Goal: Navigation & Orientation: Find specific page/section

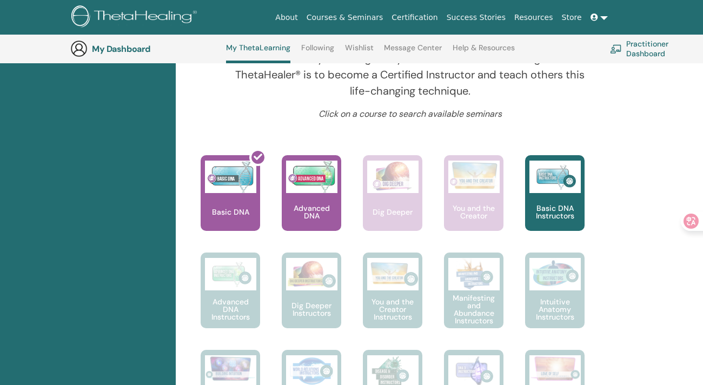
scroll to position [400, 0]
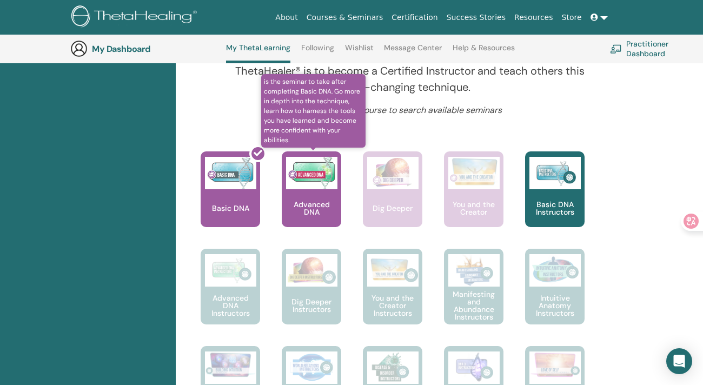
click at [307, 201] on p "Advanced DNA" at bounding box center [311, 208] width 59 height 15
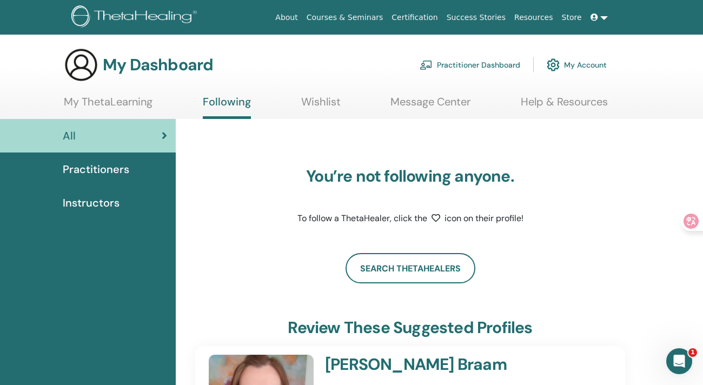
click at [130, 169] on div "Practitioners" at bounding box center [88, 169] width 158 height 16
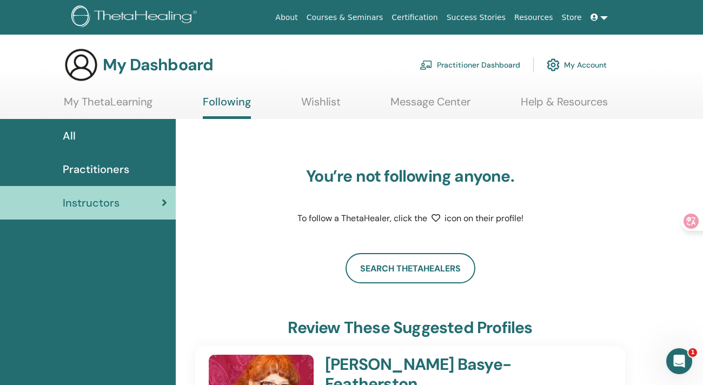
click at [129, 107] on link "My ThetaLearning" at bounding box center [108, 105] width 89 height 21
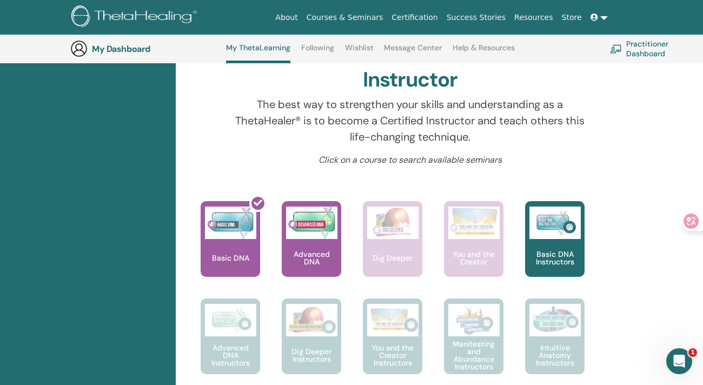
scroll to position [352, 0]
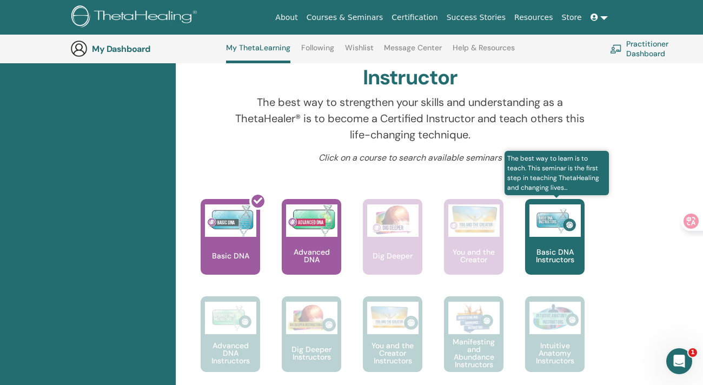
click at [561, 238] on div "Basic DNA Instructors" at bounding box center [554, 237] width 59 height 76
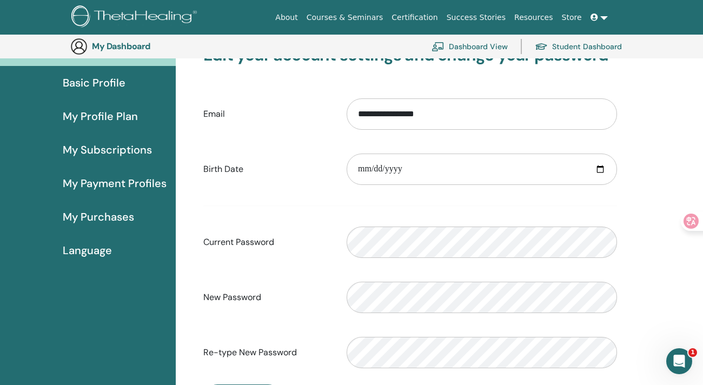
scroll to position [83, 0]
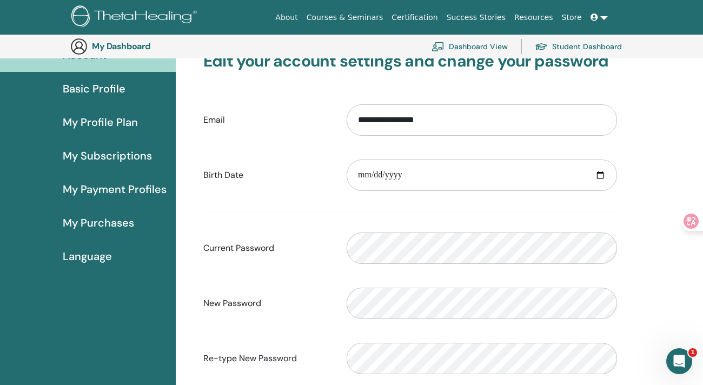
click at [103, 258] on span "Language" at bounding box center [87, 256] width 49 height 16
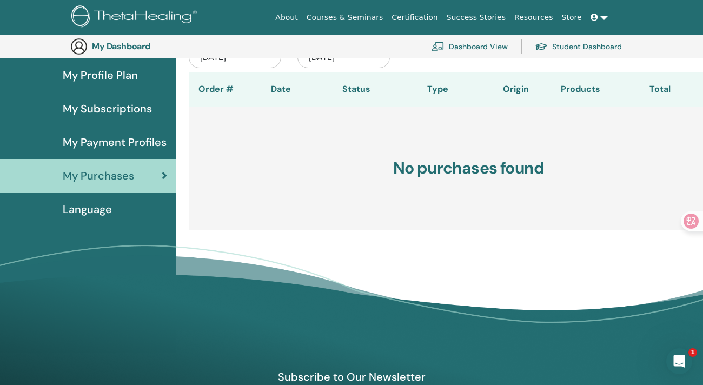
scroll to position [106, 0]
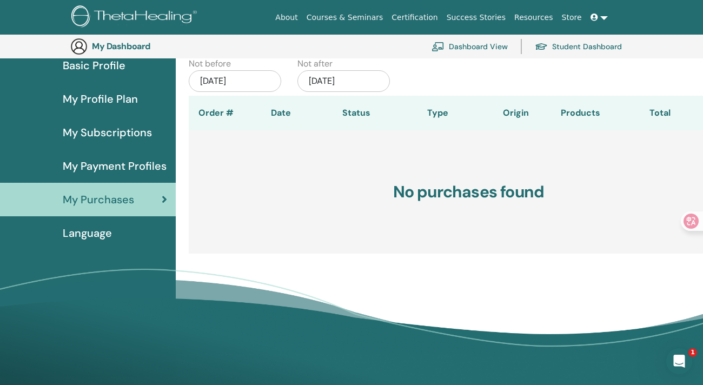
click at [132, 164] on span "My Payment Profiles" at bounding box center [115, 166] width 104 height 16
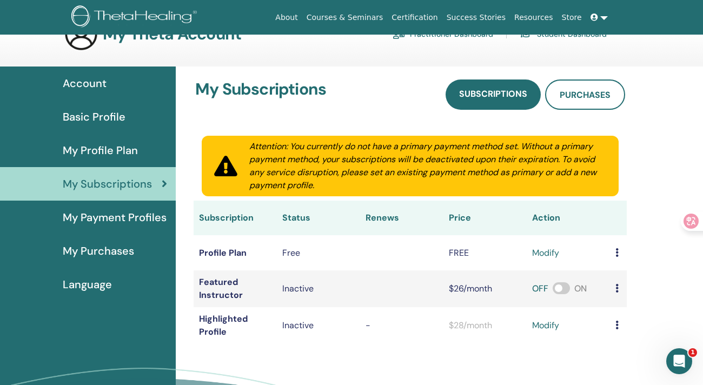
scroll to position [25, 0]
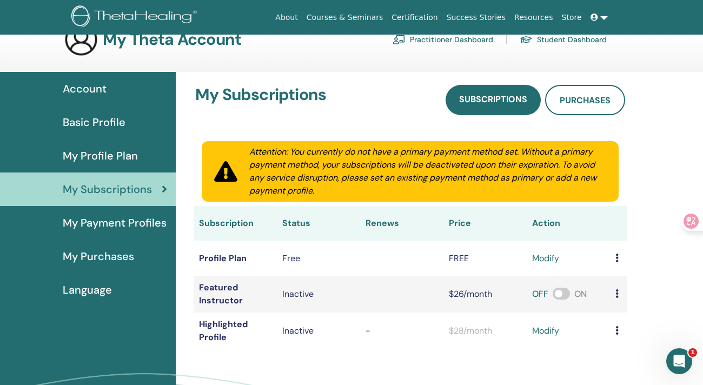
click at [136, 161] on span "My Profile Plan" at bounding box center [100, 156] width 75 height 16
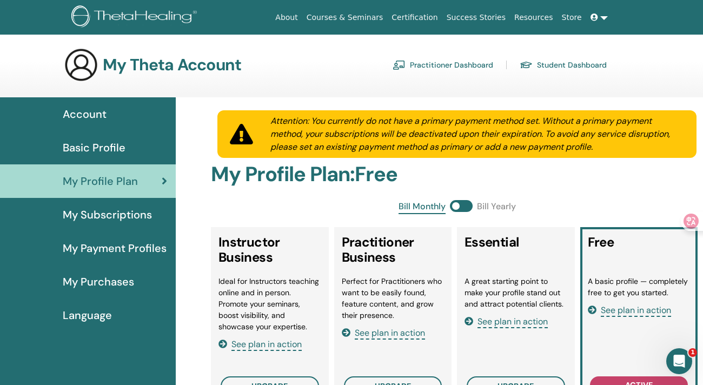
click at [131, 149] on div "Basic Profile" at bounding box center [88, 148] width 158 height 16
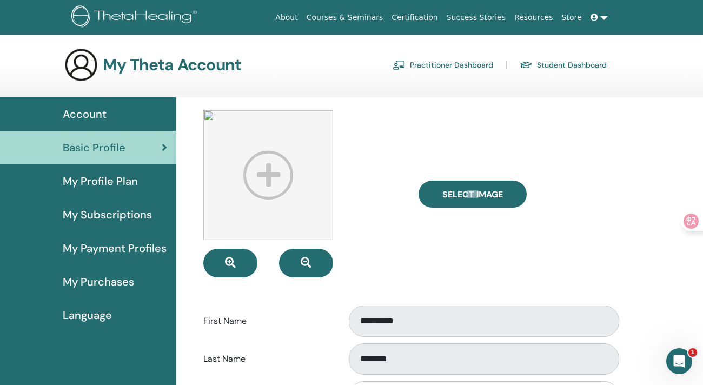
click at [123, 121] on div "Account" at bounding box center [88, 114] width 158 height 16
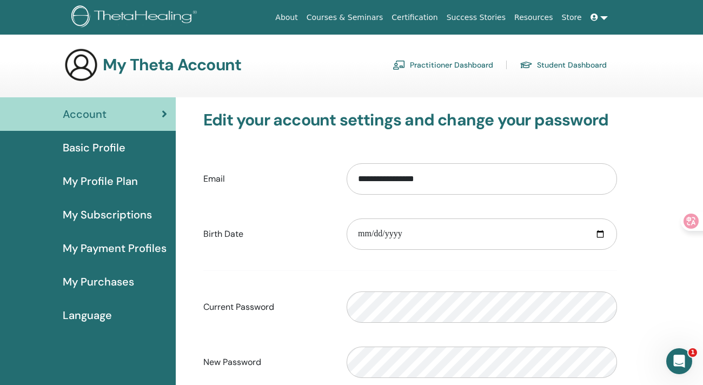
click at [583, 64] on link "Student Dashboard" at bounding box center [563, 64] width 87 height 17
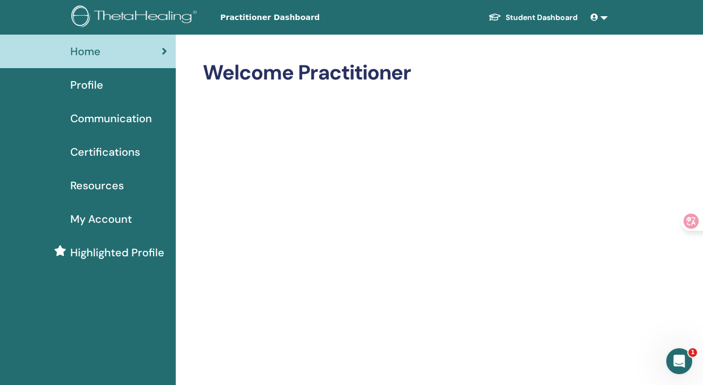
click at [120, 150] on span "Certifications" at bounding box center [105, 152] width 70 height 16
